Goal: Information Seeking & Learning: Check status

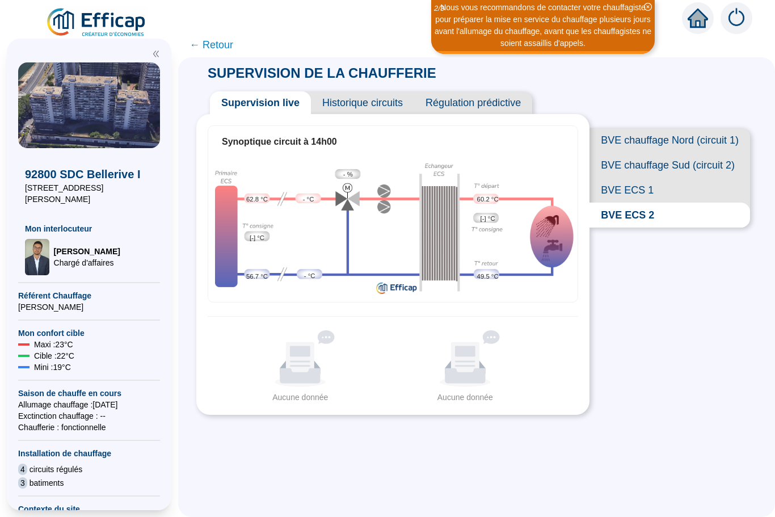
click at [631, 193] on span "BVE ECS 1" at bounding box center [670, 190] width 161 height 25
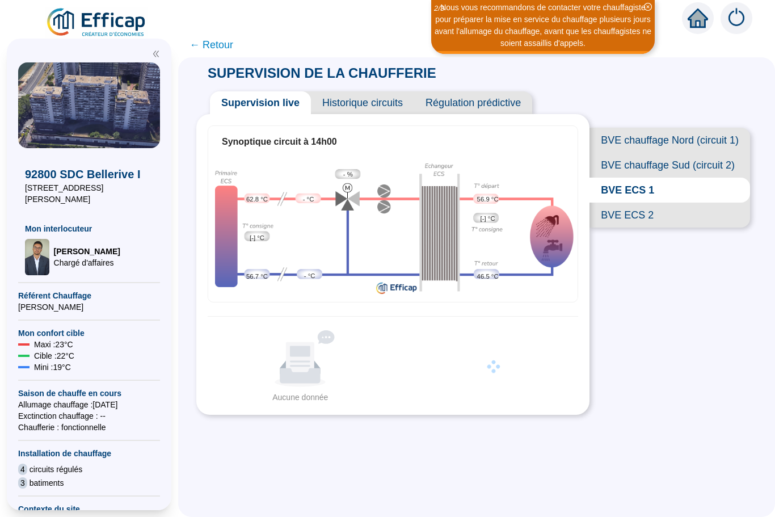
click at [636, 213] on span "BVE ECS 2" at bounding box center [670, 215] width 161 height 25
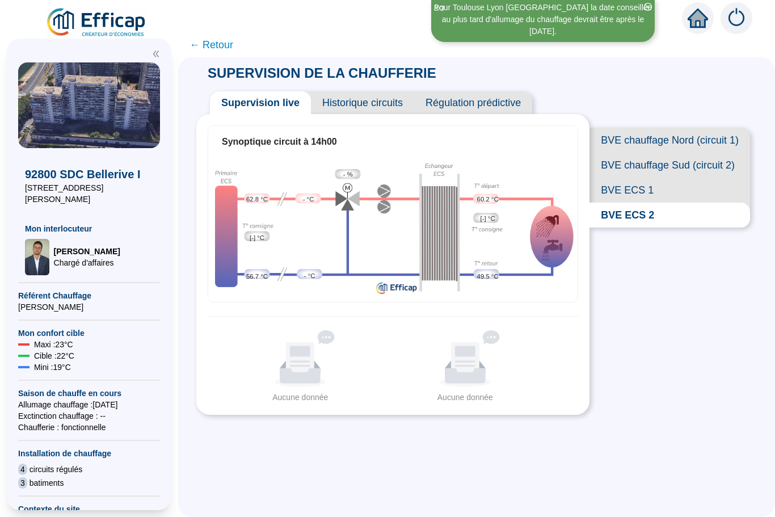
click at [673, 140] on span "BVE chauffage Nord (circuit 1)" at bounding box center [670, 140] width 161 height 25
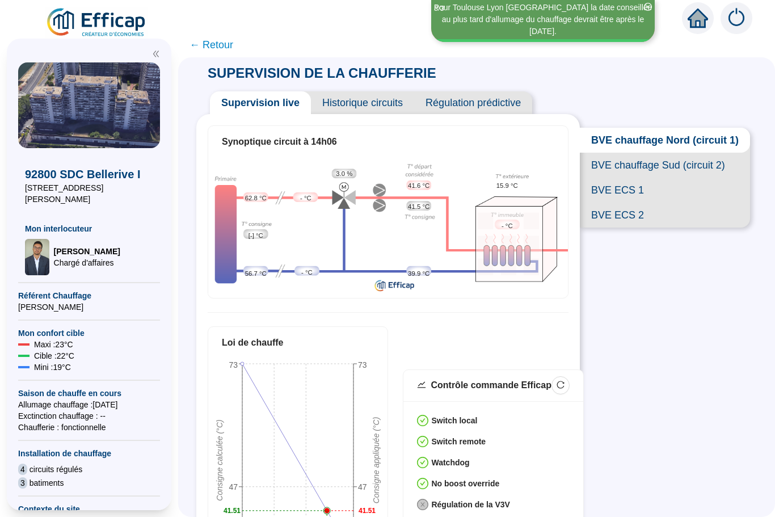
click at [641, 165] on span "BVE chauffage Sud (circuit 2)" at bounding box center [665, 165] width 170 height 25
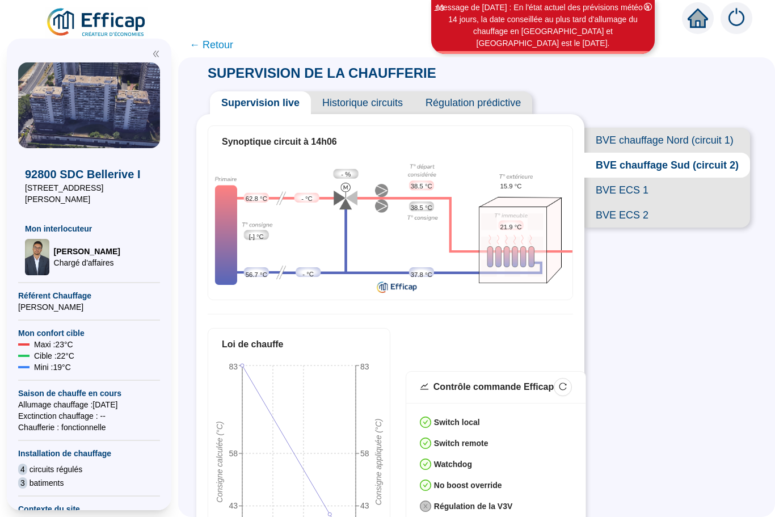
click at [664, 144] on span "BVE chauffage Nord (circuit 1)" at bounding box center [668, 140] width 166 height 25
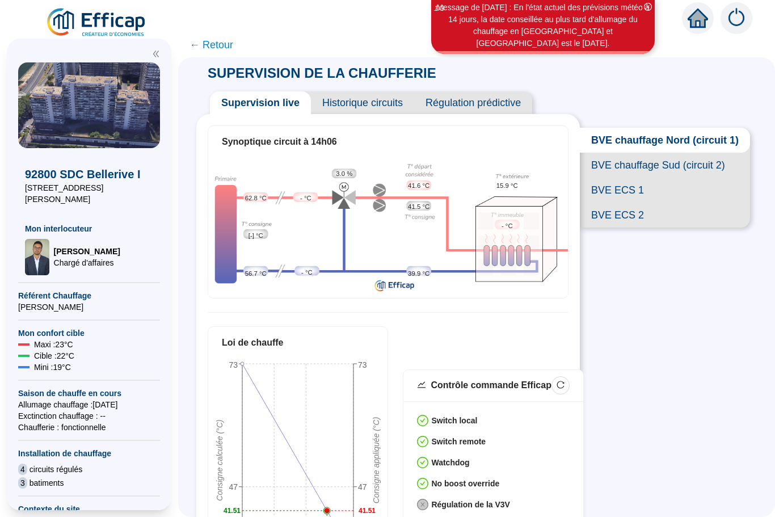
click at [674, 145] on span "BVE chauffage Nord (circuit 1)" at bounding box center [665, 140] width 170 height 25
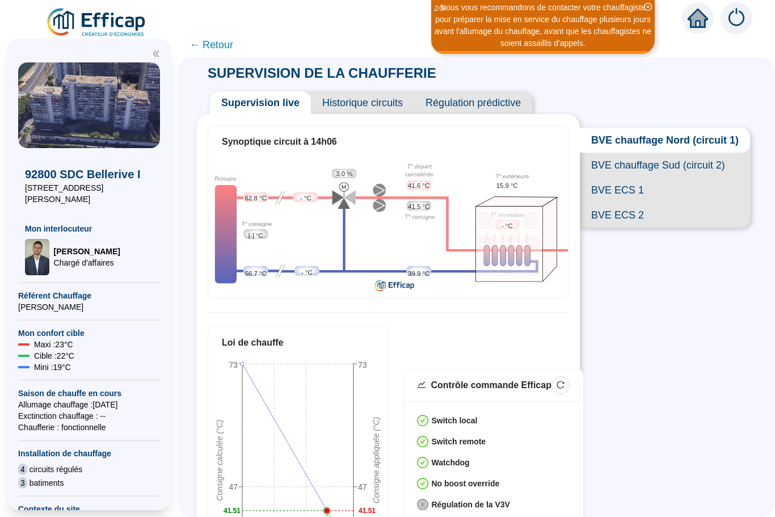
click at [644, 138] on span "BVE chauffage Nord (circuit 1)" at bounding box center [665, 140] width 170 height 25
click at [627, 175] on span "BVE chauffage Sud (circuit 2)" at bounding box center [665, 165] width 170 height 25
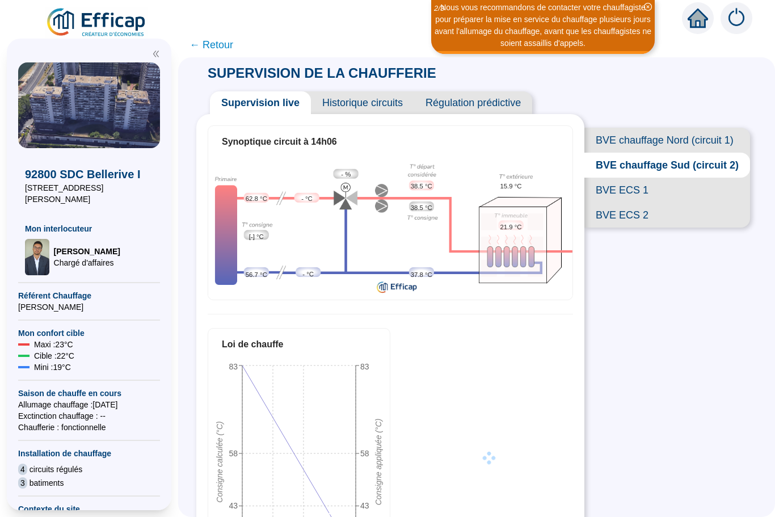
click at [645, 144] on span "BVE chauffage Nord (circuit 1)" at bounding box center [668, 140] width 166 height 25
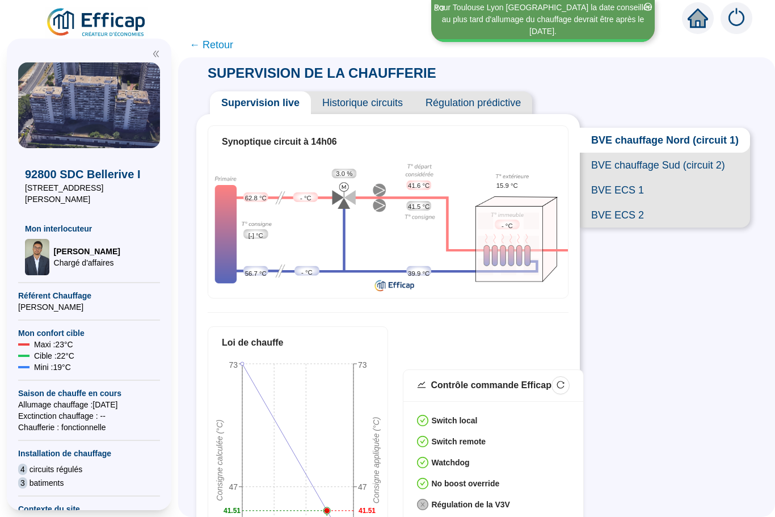
click at [211, 41] on span "← Retour" at bounding box center [212, 45] width 44 height 16
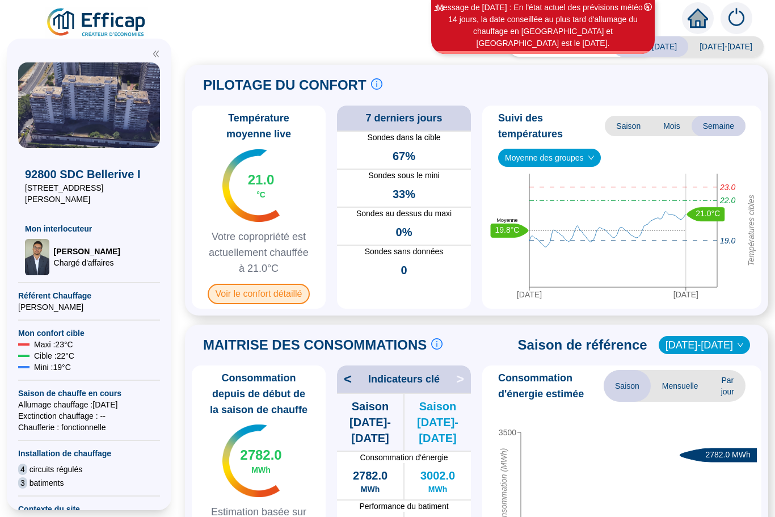
click at [267, 296] on span "Voir le confort détaillé" at bounding box center [259, 294] width 103 height 20
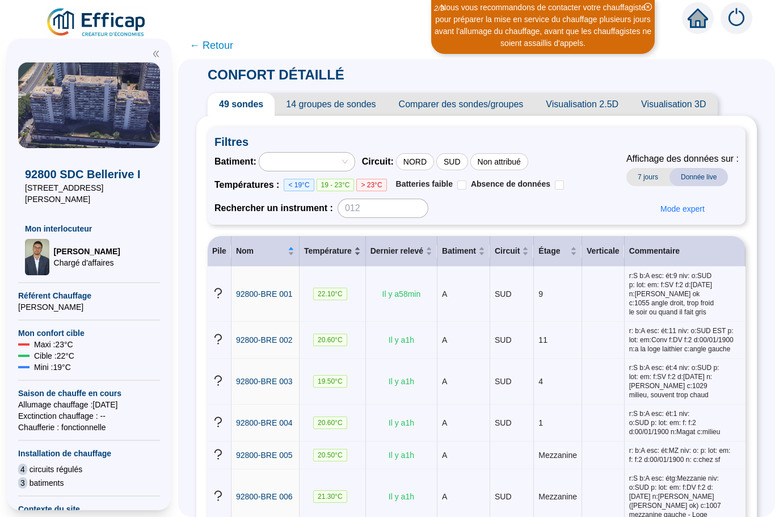
click at [356, 256] on div "Température" at bounding box center [332, 251] width 57 height 12
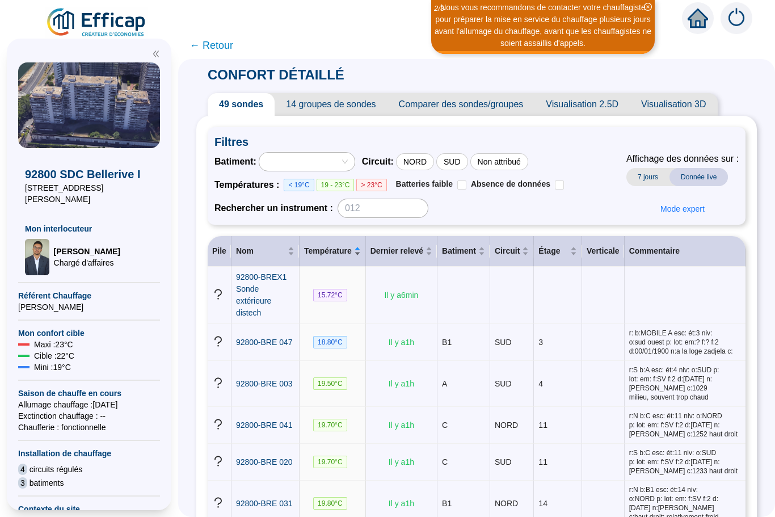
click at [360, 250] on div "Température" at bounding box center [332, 251] width 57 height 12
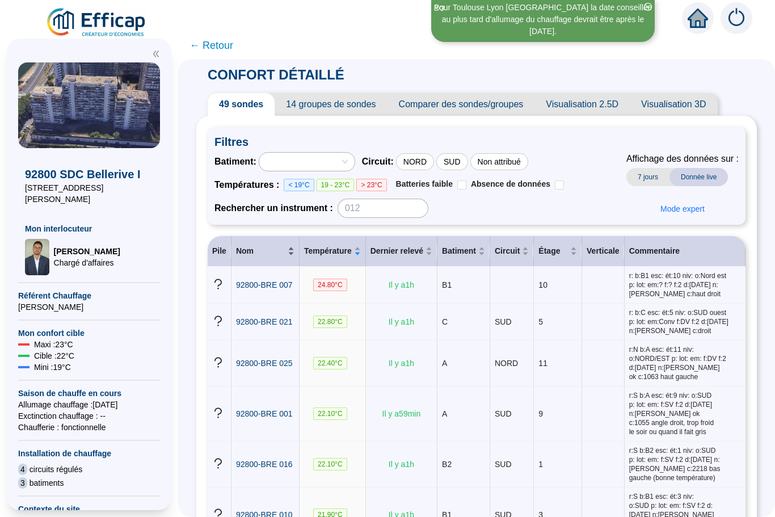
click at [288, 253] on div "Nom" at bounding box center [265, 251] width 58 height 12
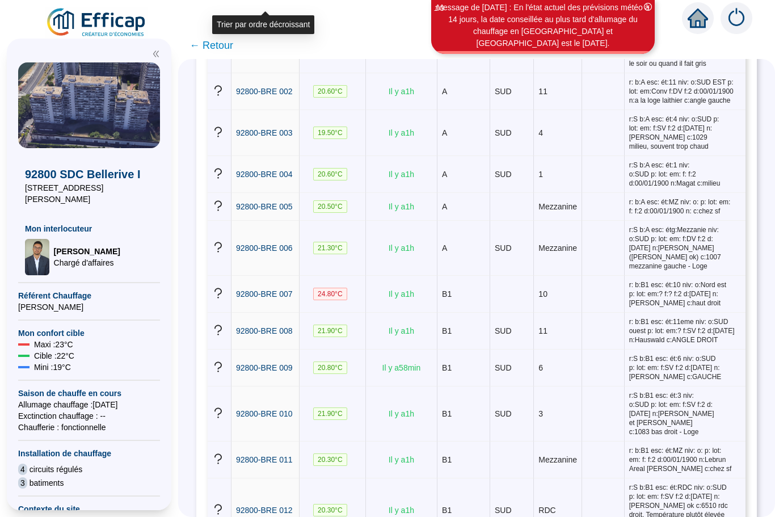
scroll to position [250, 0]
